Goal: Information Seeking & Learning: Learn about a topic

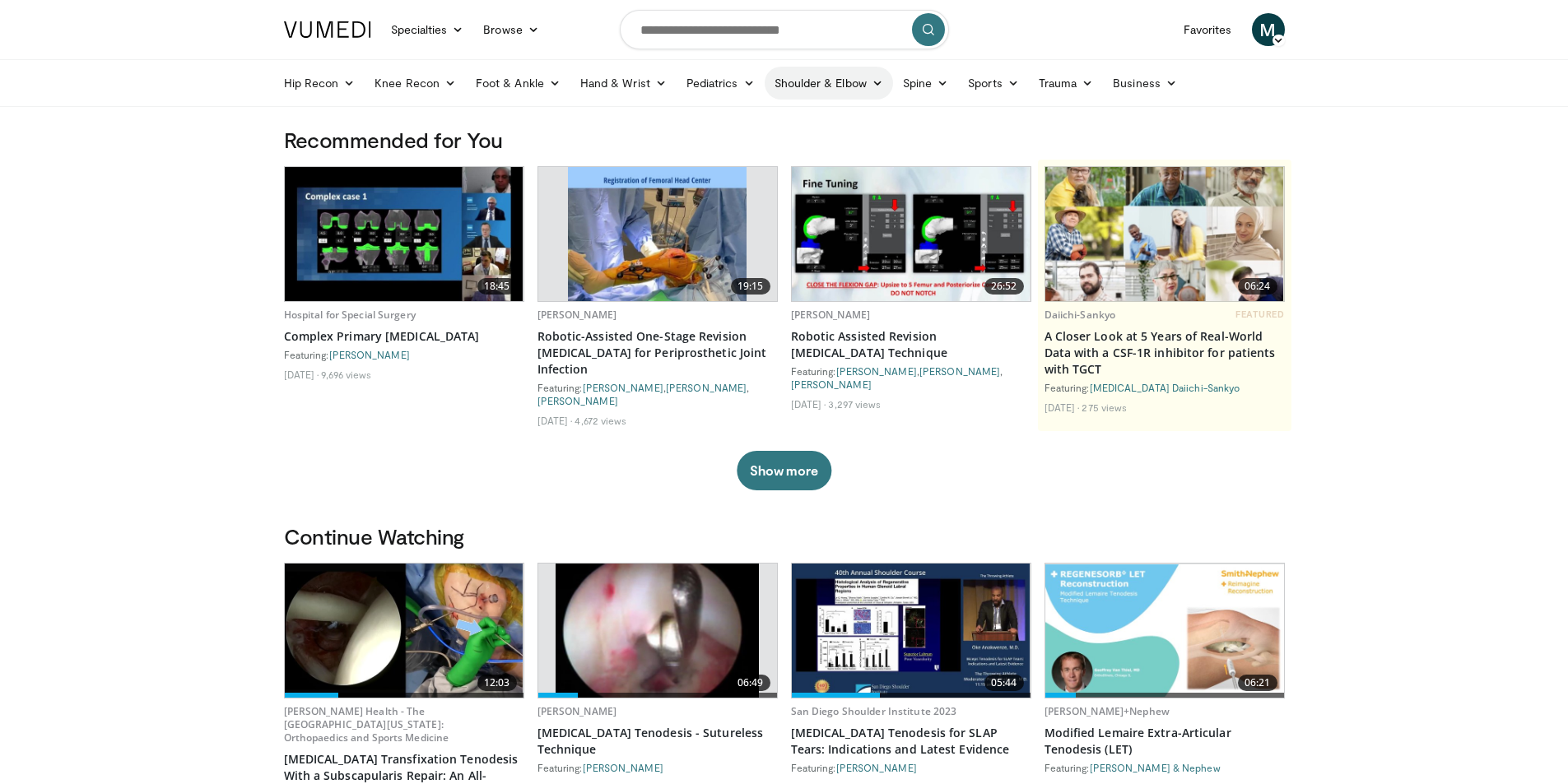
click at [872, 82] on icon at bounding box center [878, 83] width 12 height 12
click at [739, 144] on link "Shoulder" at bounding box center [794, 148] width 196 height 26
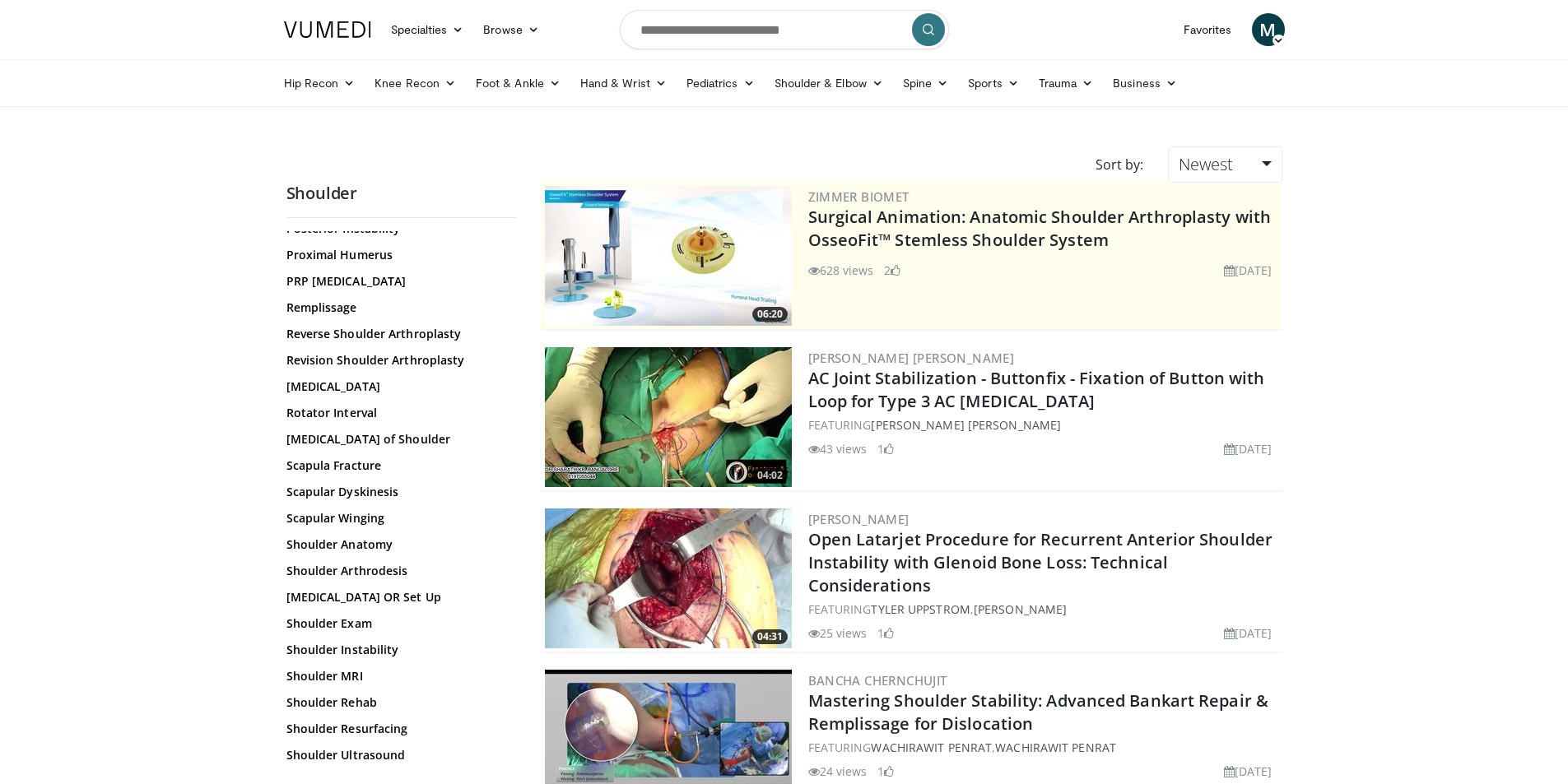
scroll to position [1399, 0]
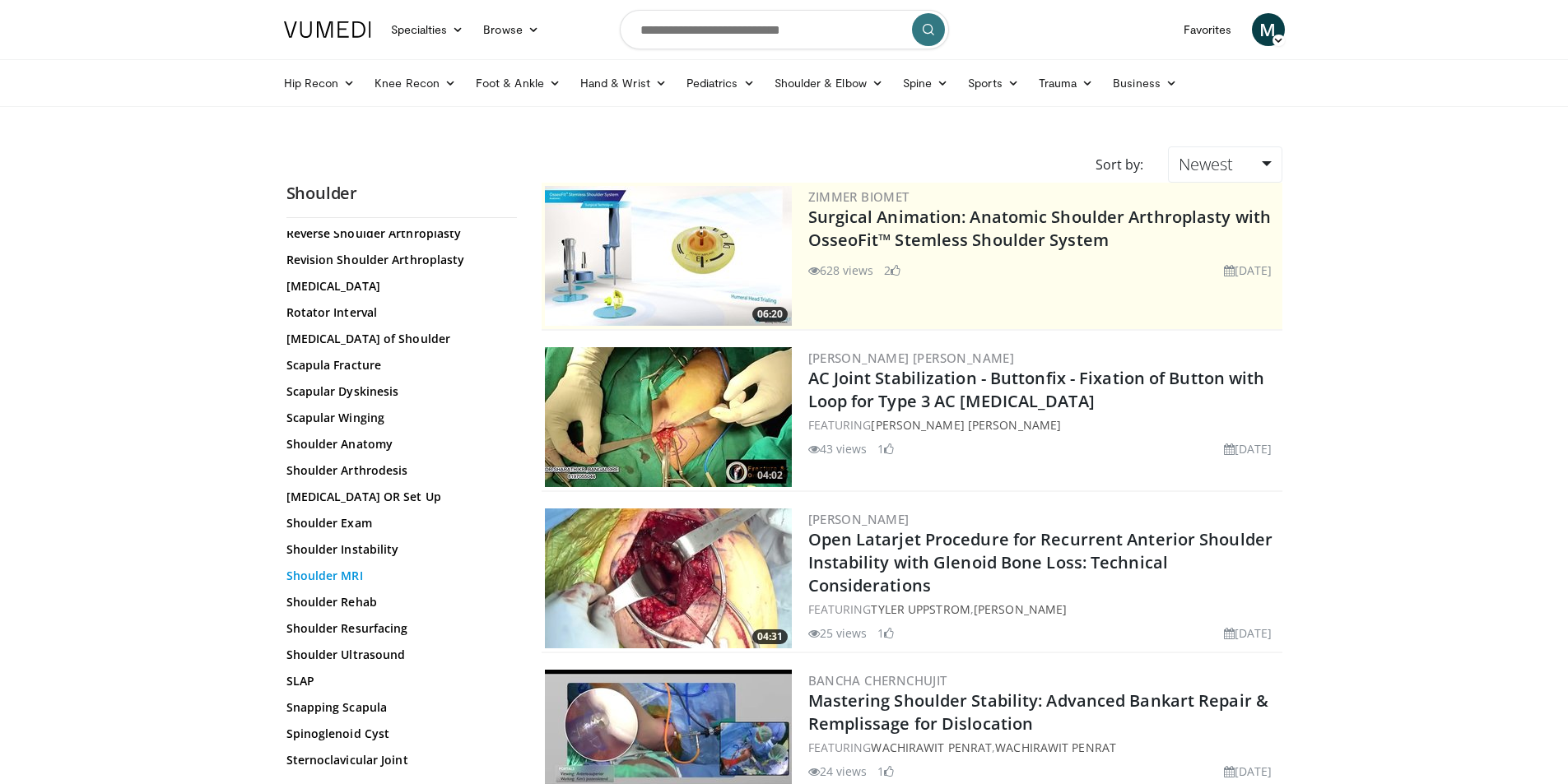
click at [365, 572] on link "Shoulder MRI" at bounding box center [398, 575] width 223 height 16
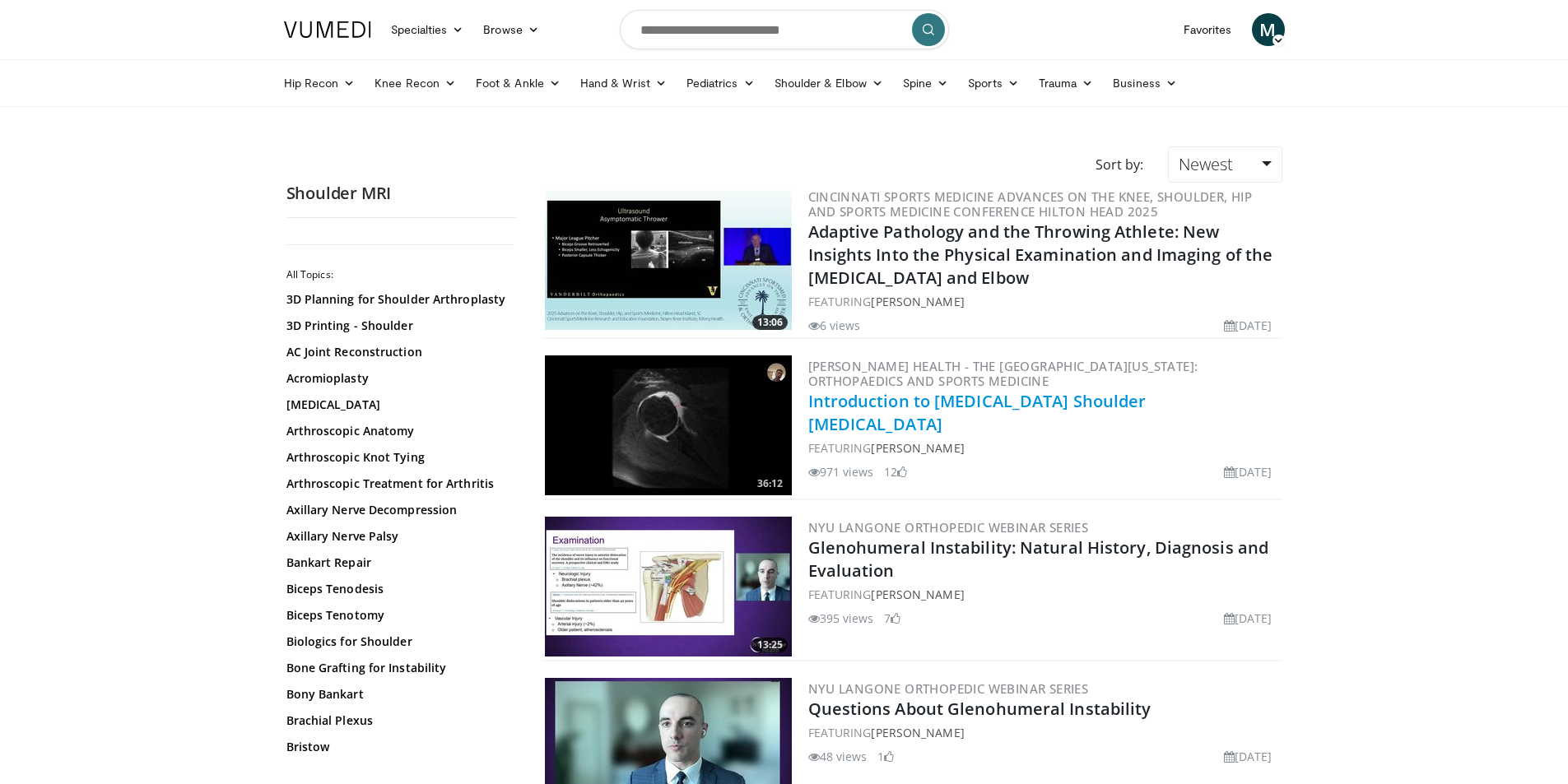
click at [1064, 405] on link "Introduction to [MEDICAL_DATA] Shoulder [MEDICAL_DATA]" at bounding box center [977, 412] width 338 height 45
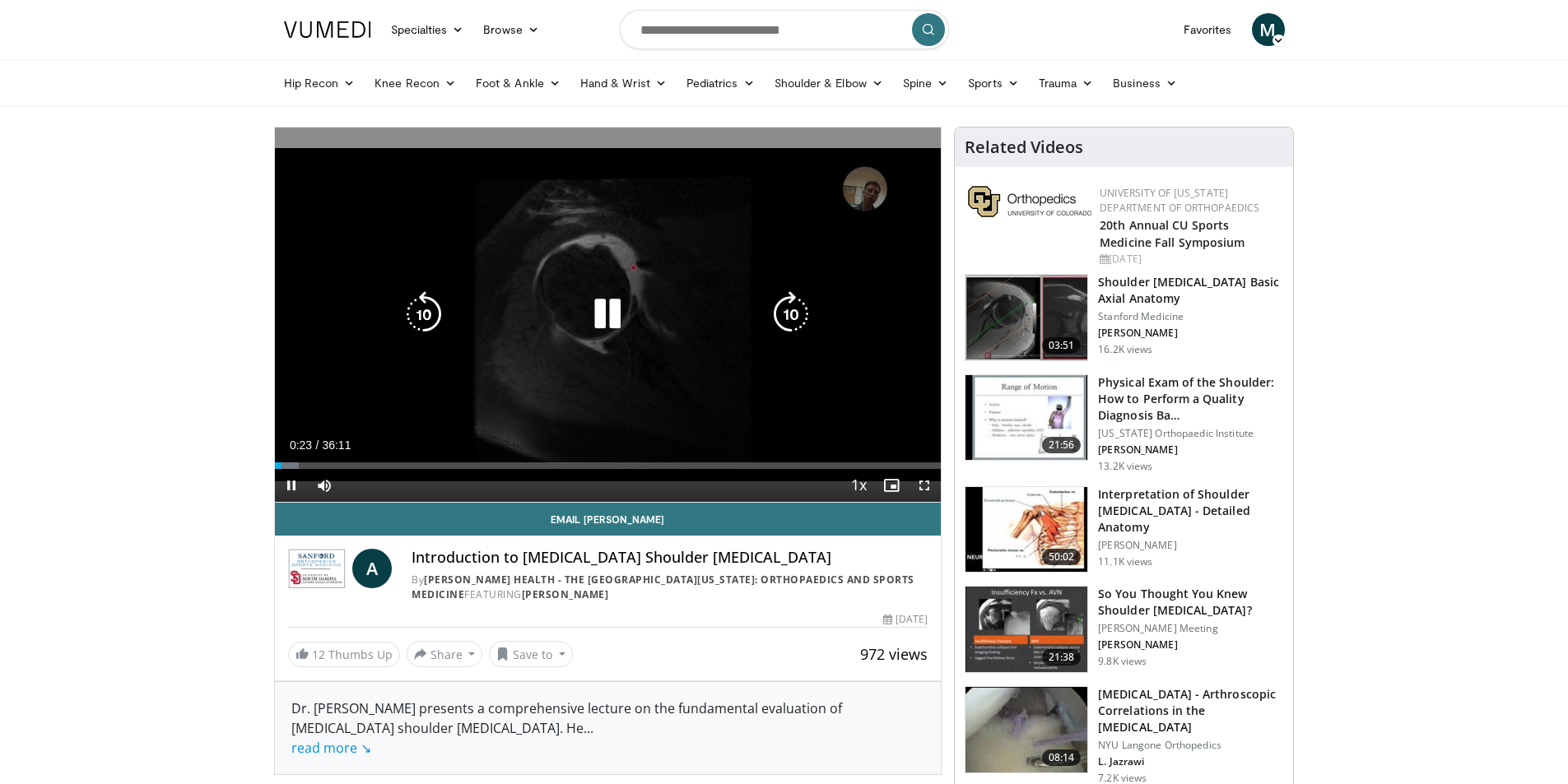
click at [640, 294] on div "10 seconds Tap to unmute" at bounding box center [608, 314] width 667 height 375
